Goal: Task Accomplishment & Management: Complete application form

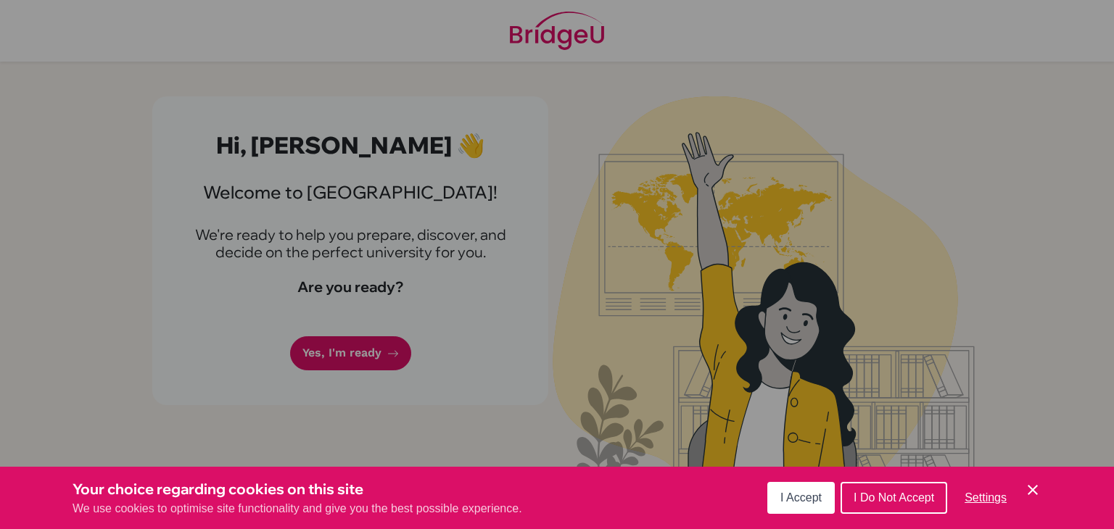
click at [806, 495] on span "I Accept" at bounding box center [800, 498] width 41 height 12
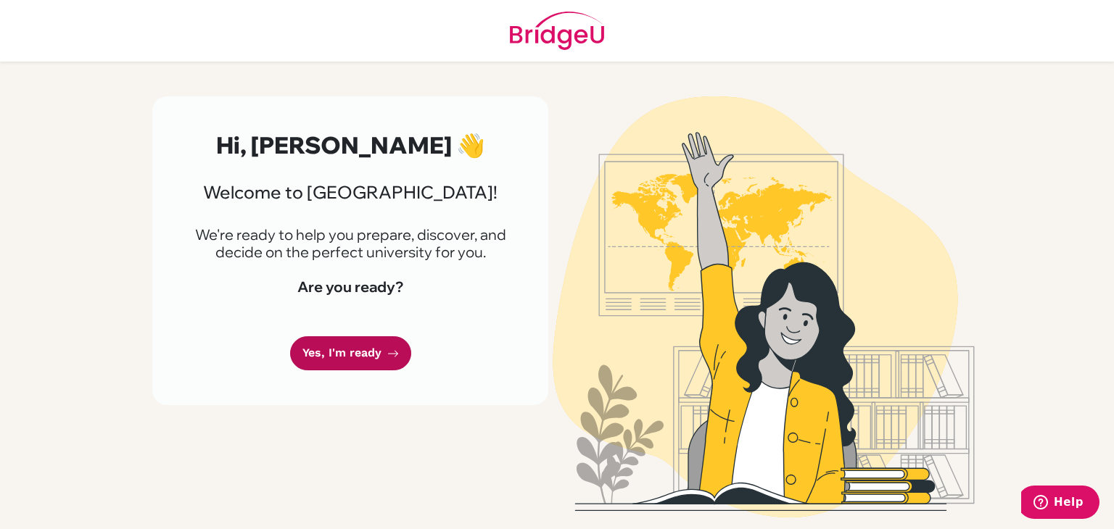
click at [313, 341] on link "Yes, I'm ready" at bounding box center [350, 354] width 121 height 34
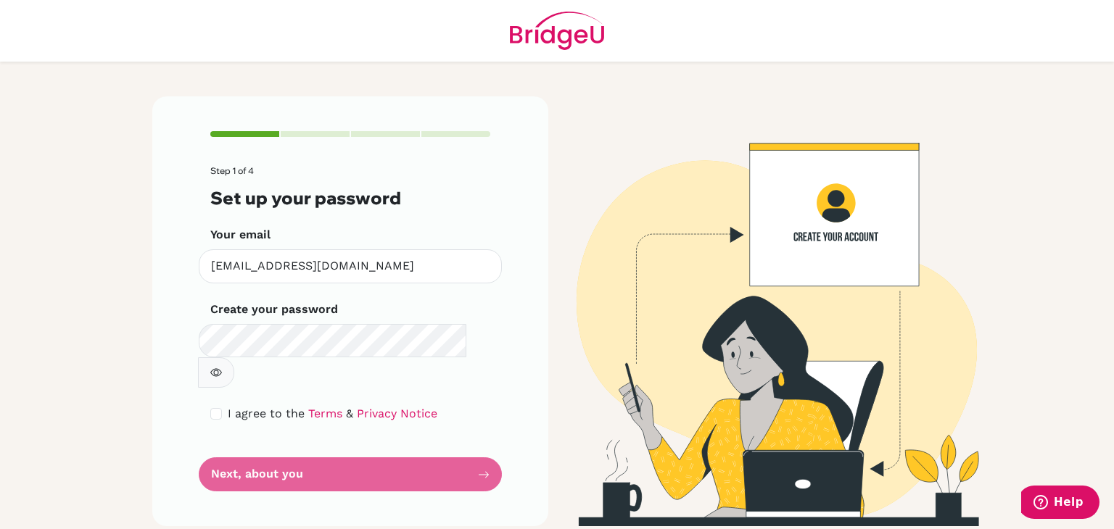
click at [222, 367] on icon "button" at bounding box center [216, 373] width 12 height 12
click at [198, 358] on button "button" at bounding box center [216, 373] width 36 height 30
click at [222, 367] on icon "button" at bounding box center [216, 373] width 12 height 12
click at [389, 436] on form "Step 1 of 4 Set up your password Your email [EMAIL_ADDRESS][DOMAIN_NAME] Invali…" at bounding box center [350, 329] width 280 height 326
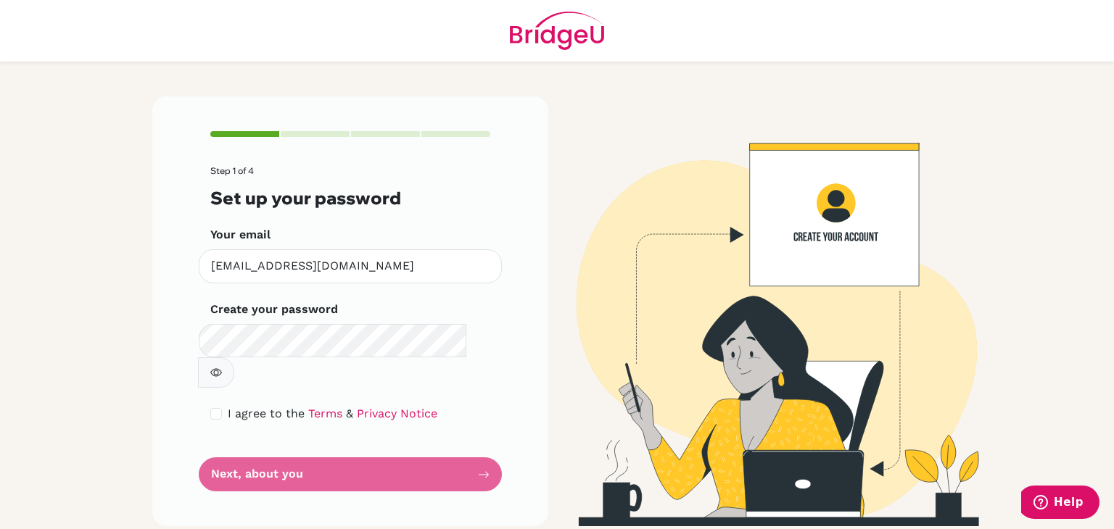
click at [383, 444] on form "Step 1 of 4 Set up your password Your email [EMAIL_ADDRESS][DOMAIN_NAME] Invali…" at bounding box center [350, 329] width 280 height 326
click at [487, 445] on form "Step 1 of 4 Set up your password Your email [EMAIL_ADDRESS][DOMAIN_NAME] Invali…" at bounding box center [350, 329] width 280 height 326
click at [364, 443] on form "Step 1 of 4 Set up your password Your email [EMAIL_ADDRESS][DOMAIN_NAME] Invali…" at bounding box center [350, 329] width 280 height 326
click at [449, 416] on form "Step 1 of 4 Set up your password Your email [EMAIL_ADDRESS][DOMAIN_NAME] Invali…" at bounding box center [350, 329] width 280 height 326
click at [380, 264] on input "[EMAIL_ADDRESS][DOMAIN_NAME]" at bounding box center [350, 267] width 303 height 34
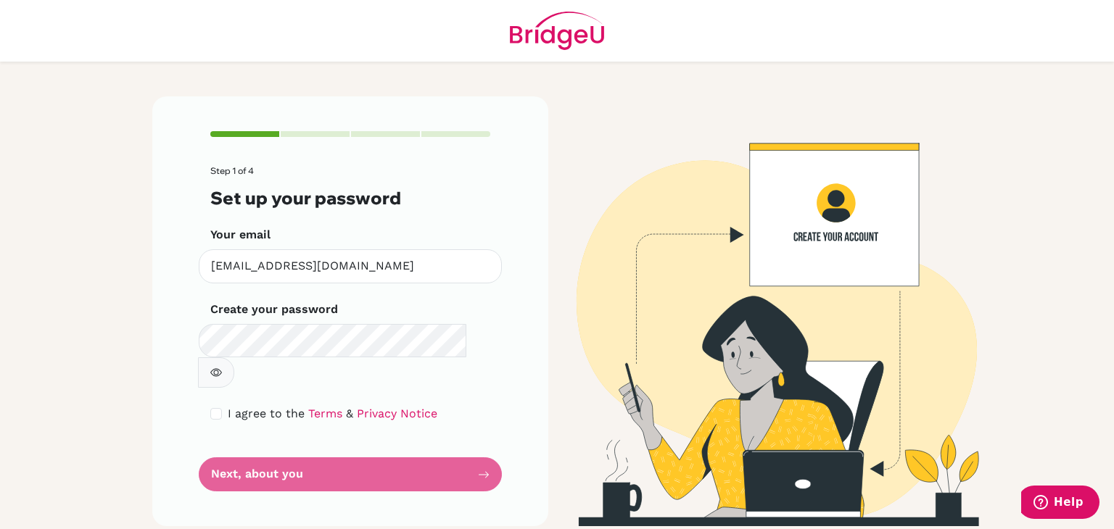
click at [479, 448] on form "Step 1 of 4 Set up your password Your email [EMAIL_ADDRESS][DOMAIN_NAME] Invali…" at bounding box center [350, 329] width 280 height 326
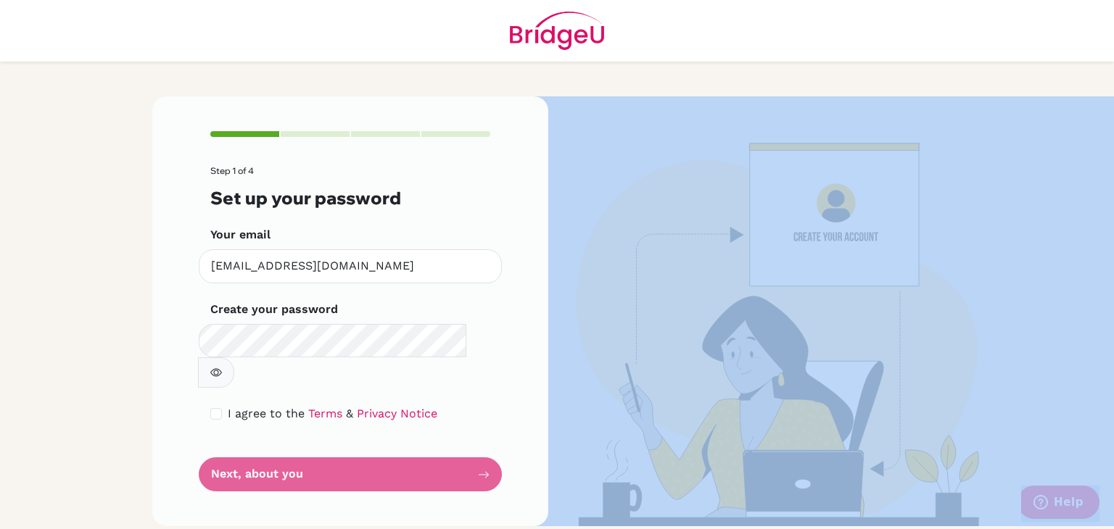
click at [479, 448] on form "Step 1 of 4 Set up your password Your email [EMAIL_ADDRESS][DOMAIN_NAME] Invali…" at bounding box center [350, 329] width 280 height 326
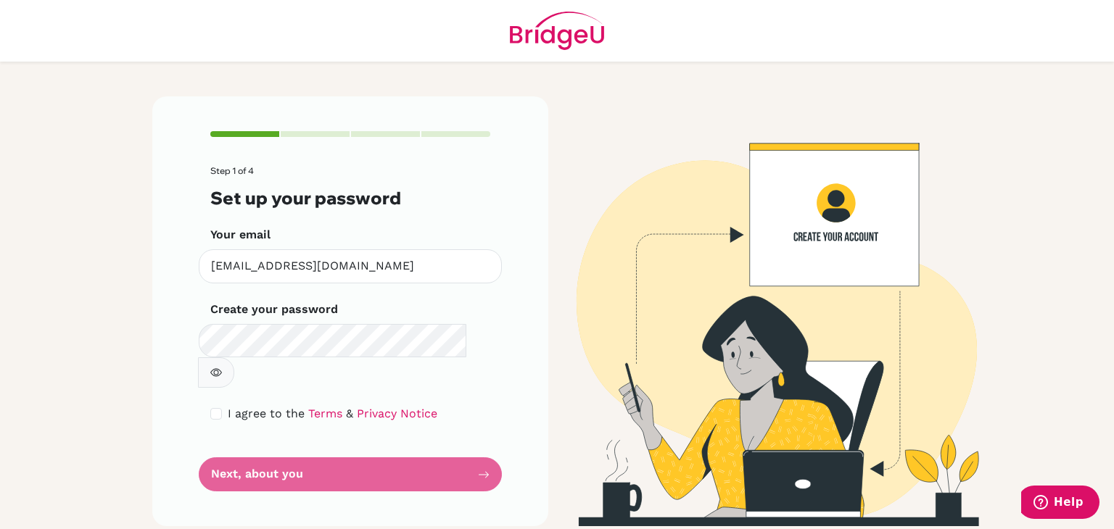
click at [450, 448] on form "Step 1 of 4 Set up your password Your email [EMAIL_ADDRESS][DOMAIN_NAME] Invali…" at bounding box center [350, 329] width 280 height 326
click at [484, 440] on form "Step 1 of 4 Set up your password Your email [EMAIL_ADDRESS][DOMAIN_NAME] Invali…" at bounding box center [350, 329] width 280 height 326
click at [254, 441] on form "Step 1 of 4 Set up your password Your email [EMAIL_ADDRESS][DOMAIN_NAME] Invali…" at bounding box center [350, 329] width 280 height 326
click at [218, 443] on form "Step 1 of 4 Set up your password Your email [EMAIL_ADDRESS][DOMAIN_NAME] Invali…" at bounding box center [350, 329] width 280 height 326
click at [455, 444] on form "Step 1 of 4 Set up your password Your email [EMAIL_ADDRESS][DOMAIN_NAME] Invali…" at bounding box center [350, 329] width 280 height 326
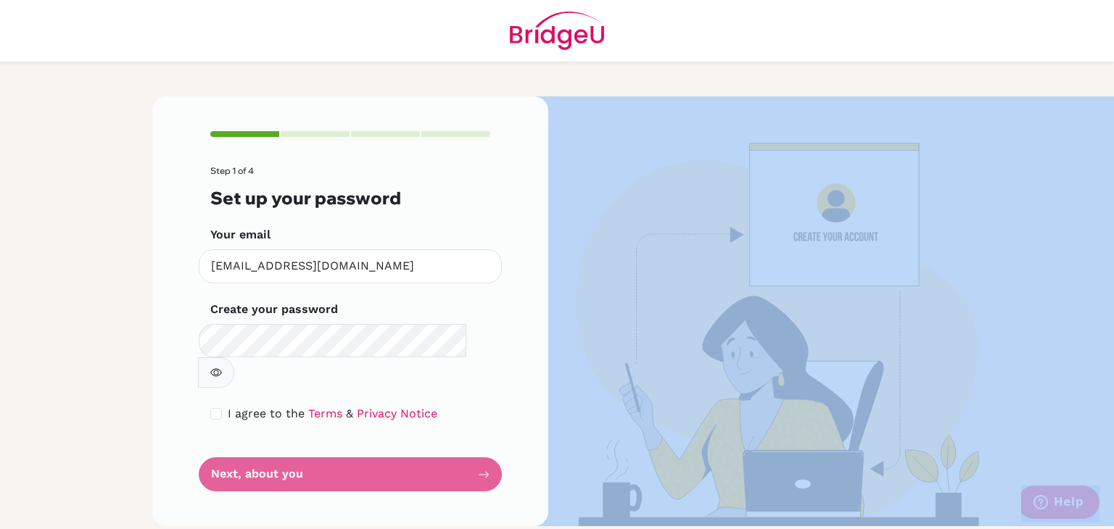
click at [455, 444] on form "Step 1 of 4 Set up your password Your email [EMAIL_ADDRESS][DOMAIN_NAME] Invali…" at bounding box center [350, 329] width 280 height 326
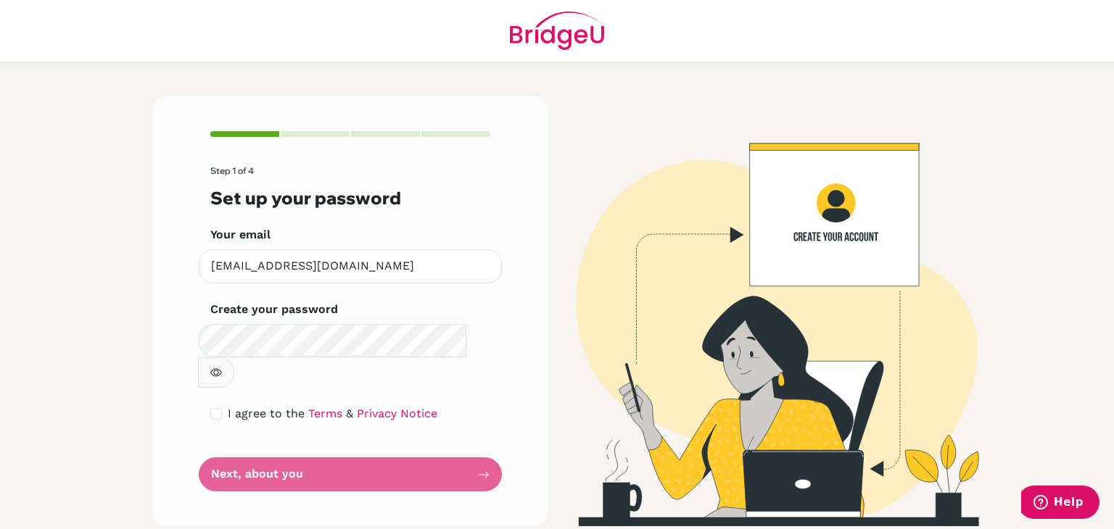
click at [404, 321] on div "Create your password Make sure it's at least 6 characters" at bounding box center [350, 344] width 280 height 87
click at [234, 358] on button "button" at bounding box center [216, 373] width 36 height 30
click at [368, 276] on input "[EMAIL_ADDRESS][DOMAIN_NAME]" at bounding box center [350, 267] width 303 height 34
click at [244, 407] on span "I agree to the" at bounding box center [266, 414] width 77 height 14
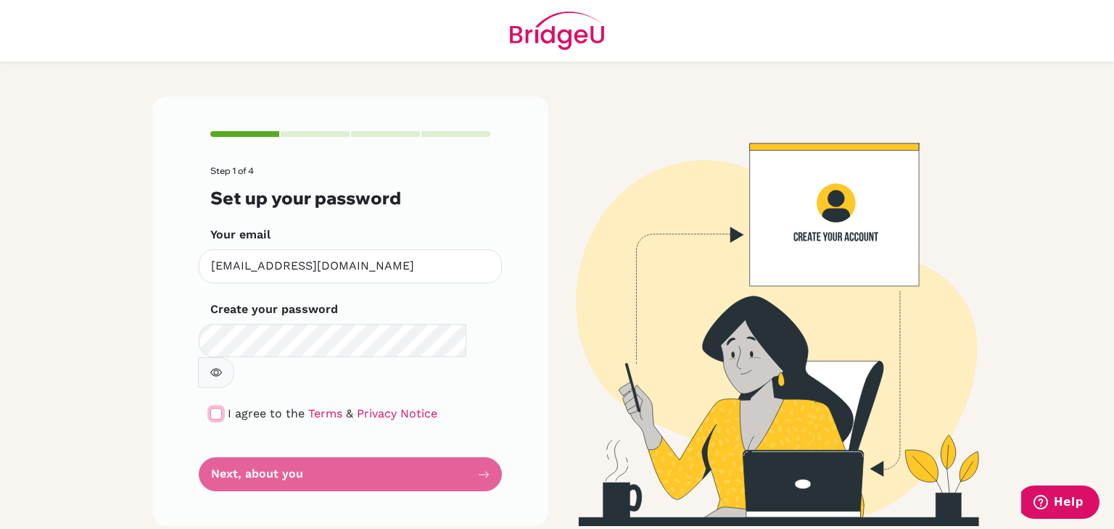
click at [218, 408] on input "checkbox" at bounding box center [216, 414] width 12 height 12
checkbox input "true"
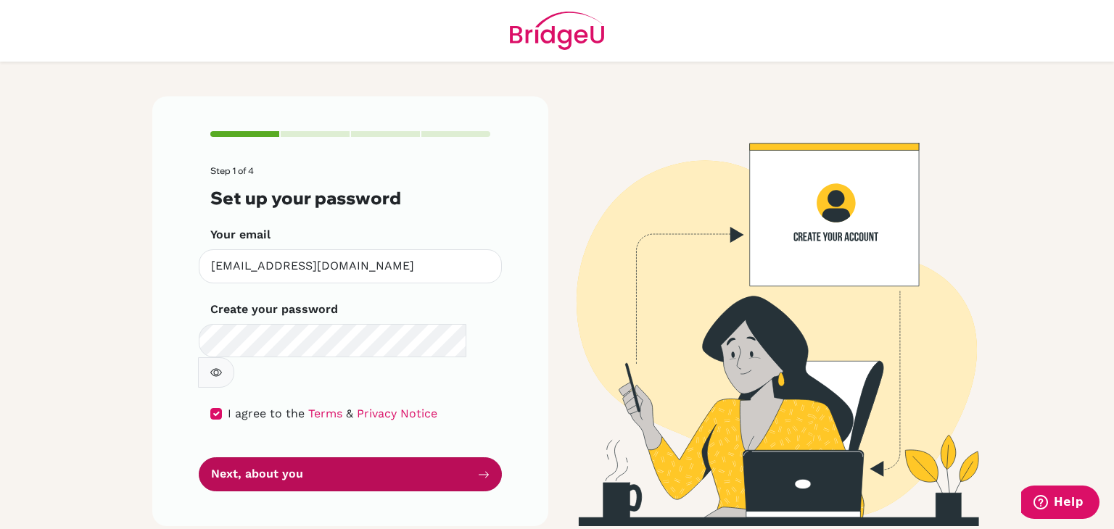
click at [469, 458] on button "Next, about you" at bounding box center [350, 475] width 303 height 34
